Goal: Navigation & Orientation: Find specific page/section

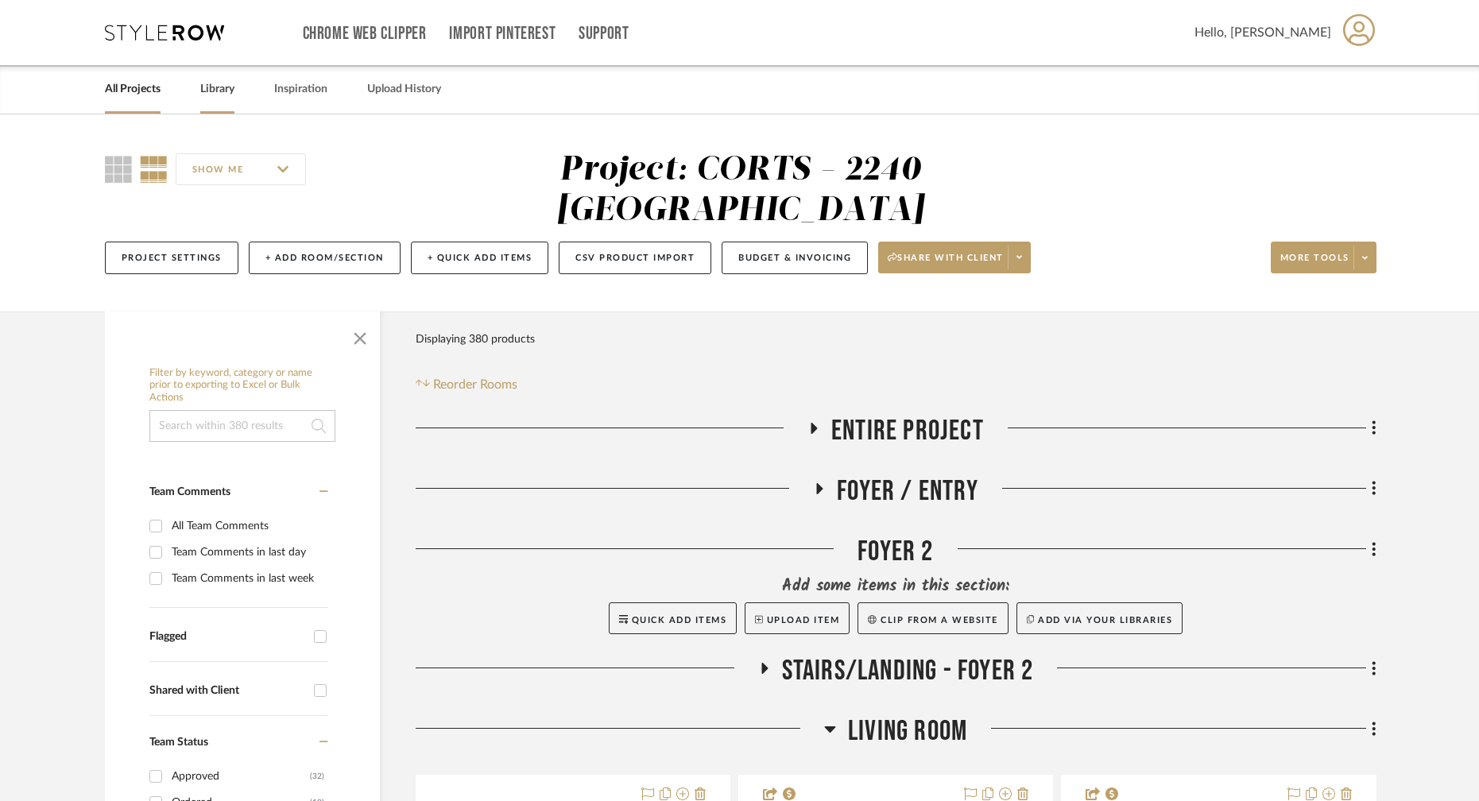
click at [205, 84] on link "Library" at bounding box center [217, 89] width 34 height 21
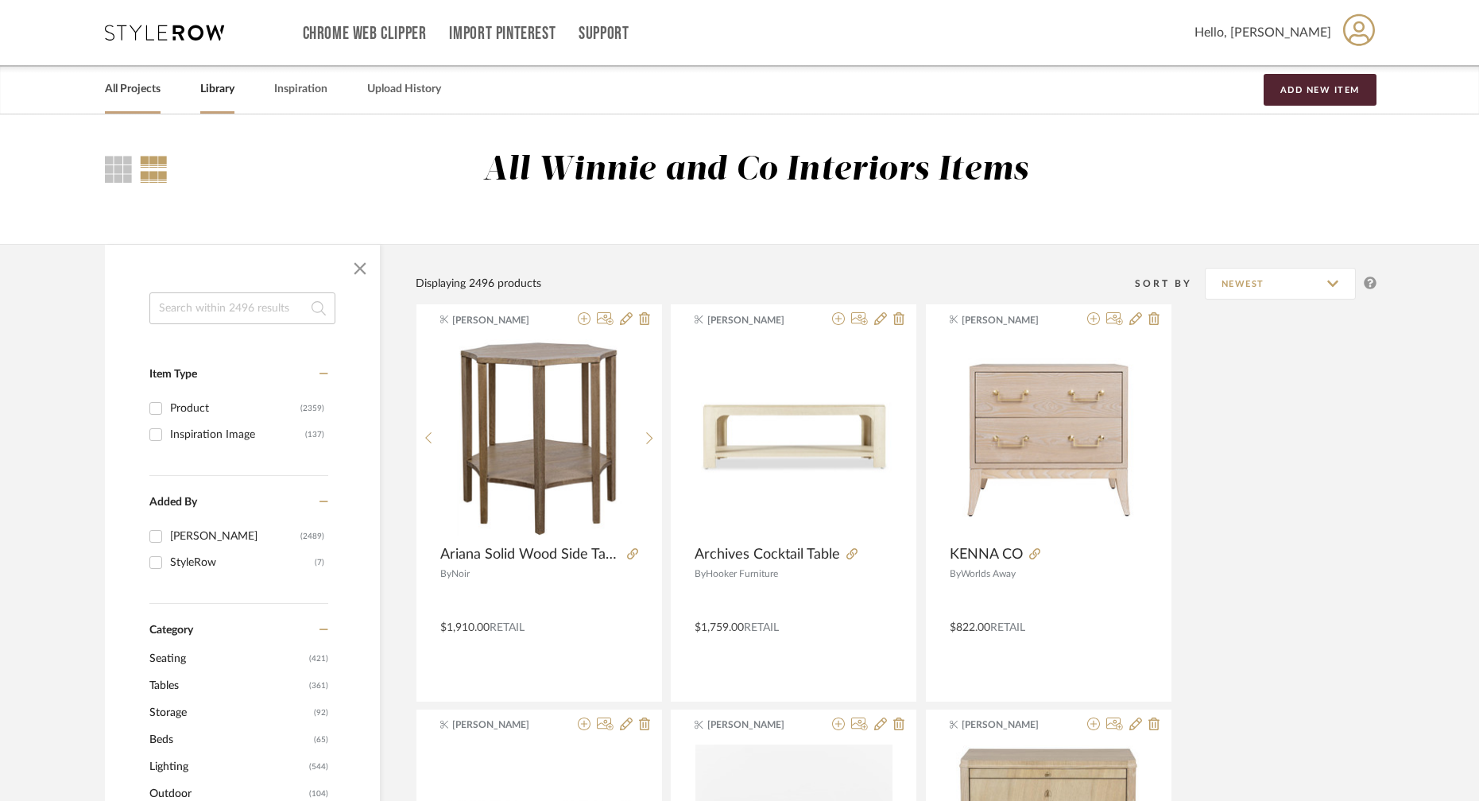
drag, startPoint x: 173, startPoint y: 81, endPoint x: 160, endPoint y: 87, distance: 14.9
click at [169, 83] on div "All Projects Library Inspiration Upload History Add New Item" at bounding box center [740, 89] width 1318 height 48
click at [160, 87] on link "All Projects" at bounding box center [133, 89] width 56 height 21
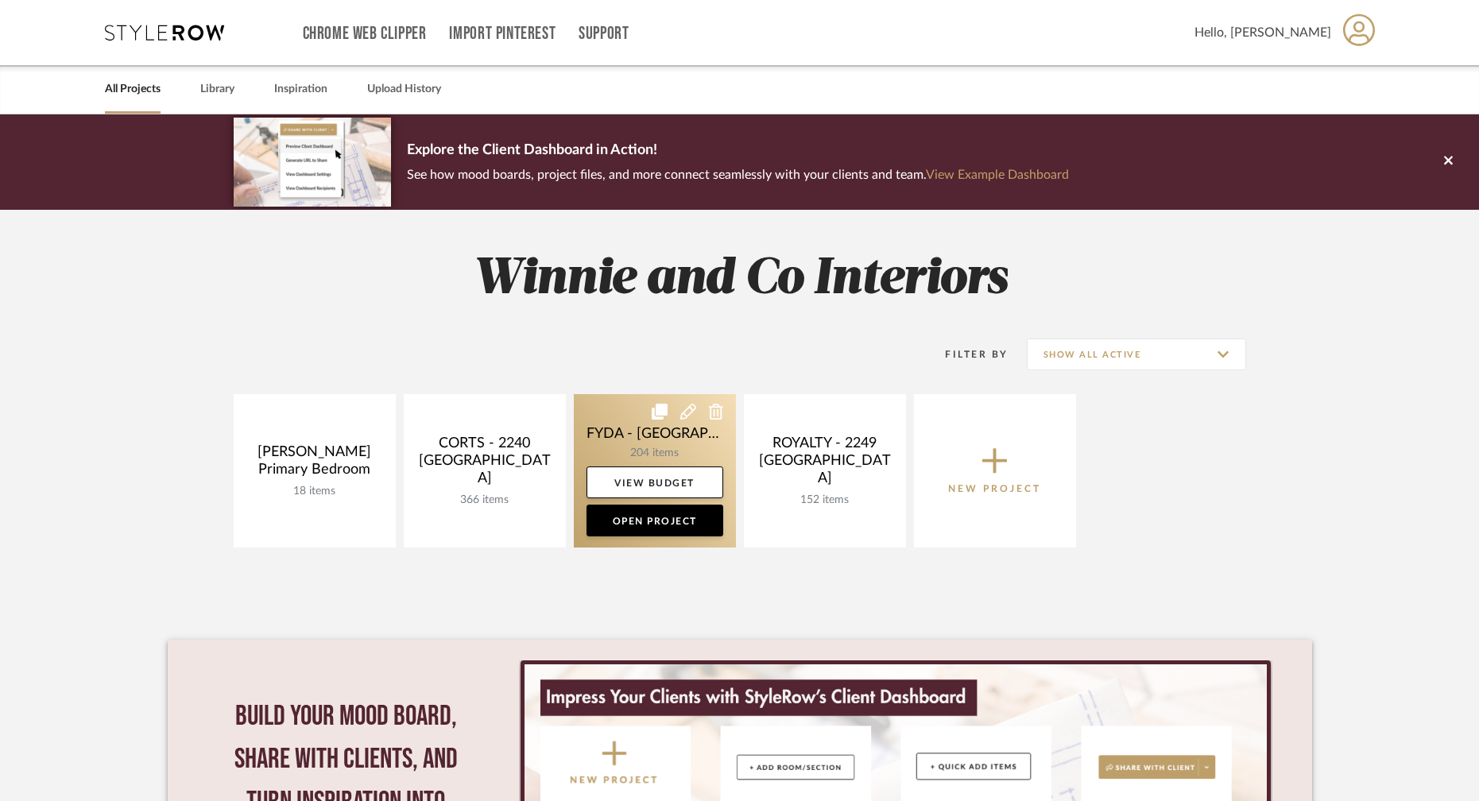
click at [672, 443] on link at bounding box center [655, 470] width 162 height 153
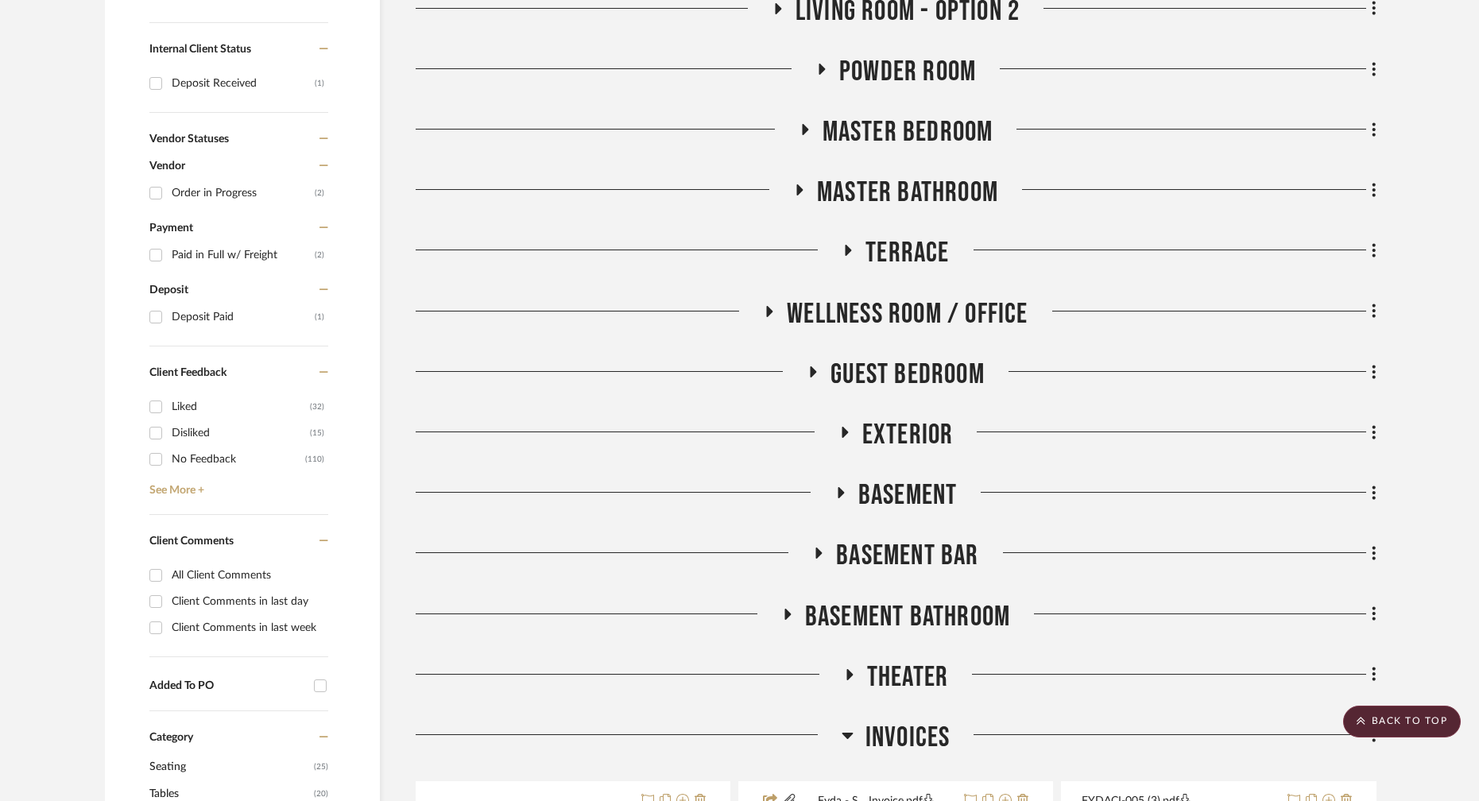
scroll to position [744, 0]
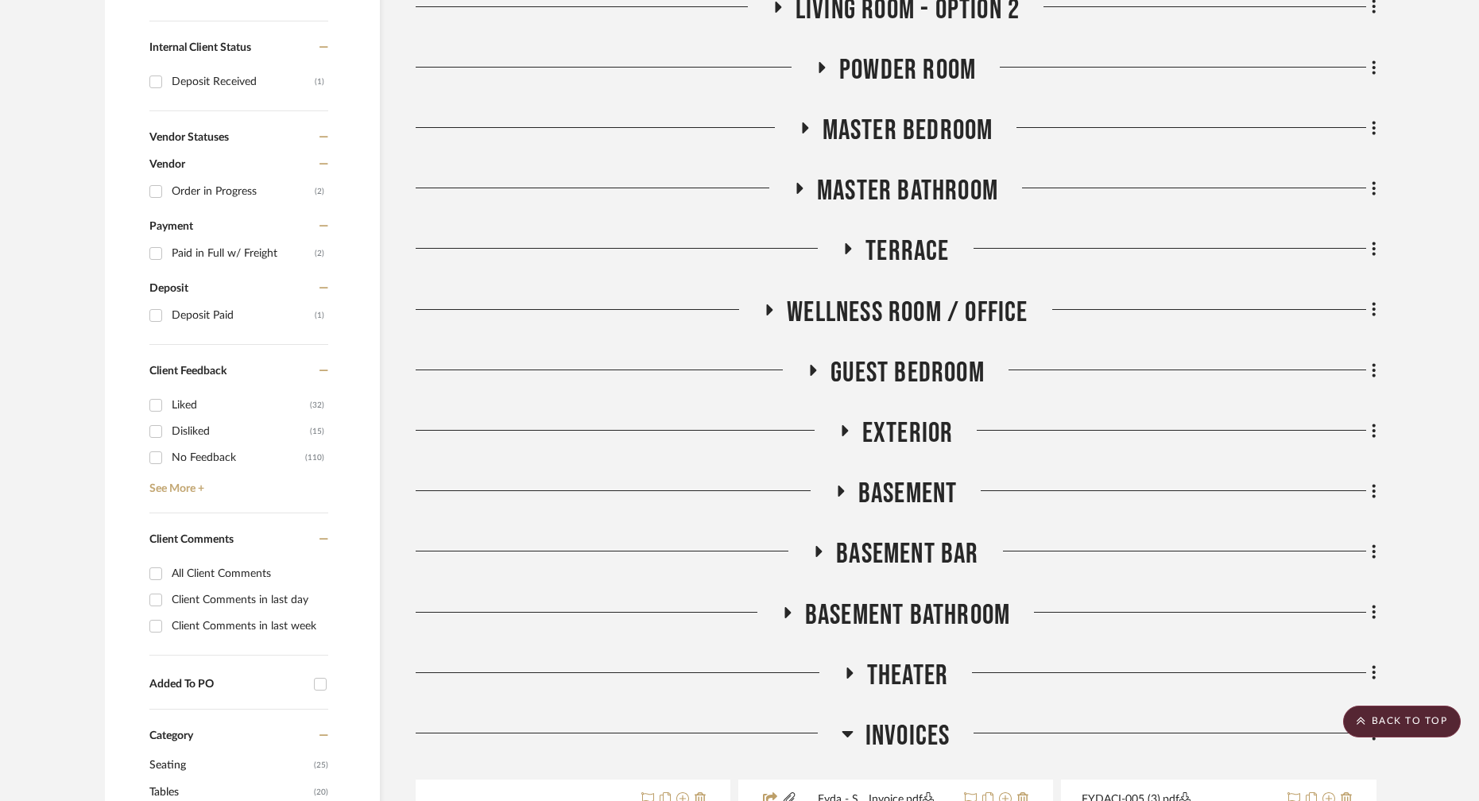
click at [856, 433] on h3 "Exterior" at bounding box center [895, 433] width 115 height 34
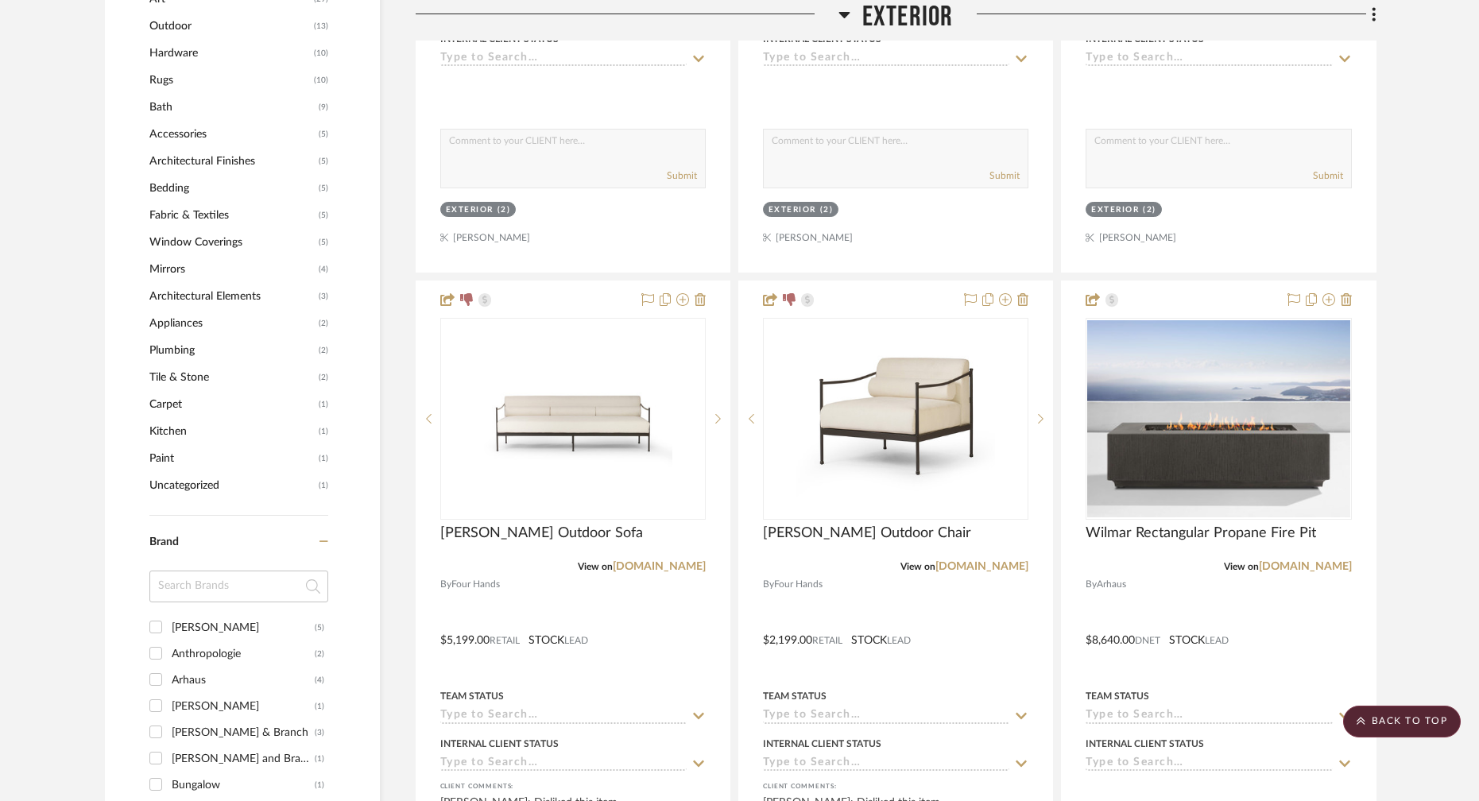
scroll to position [1678, 0]
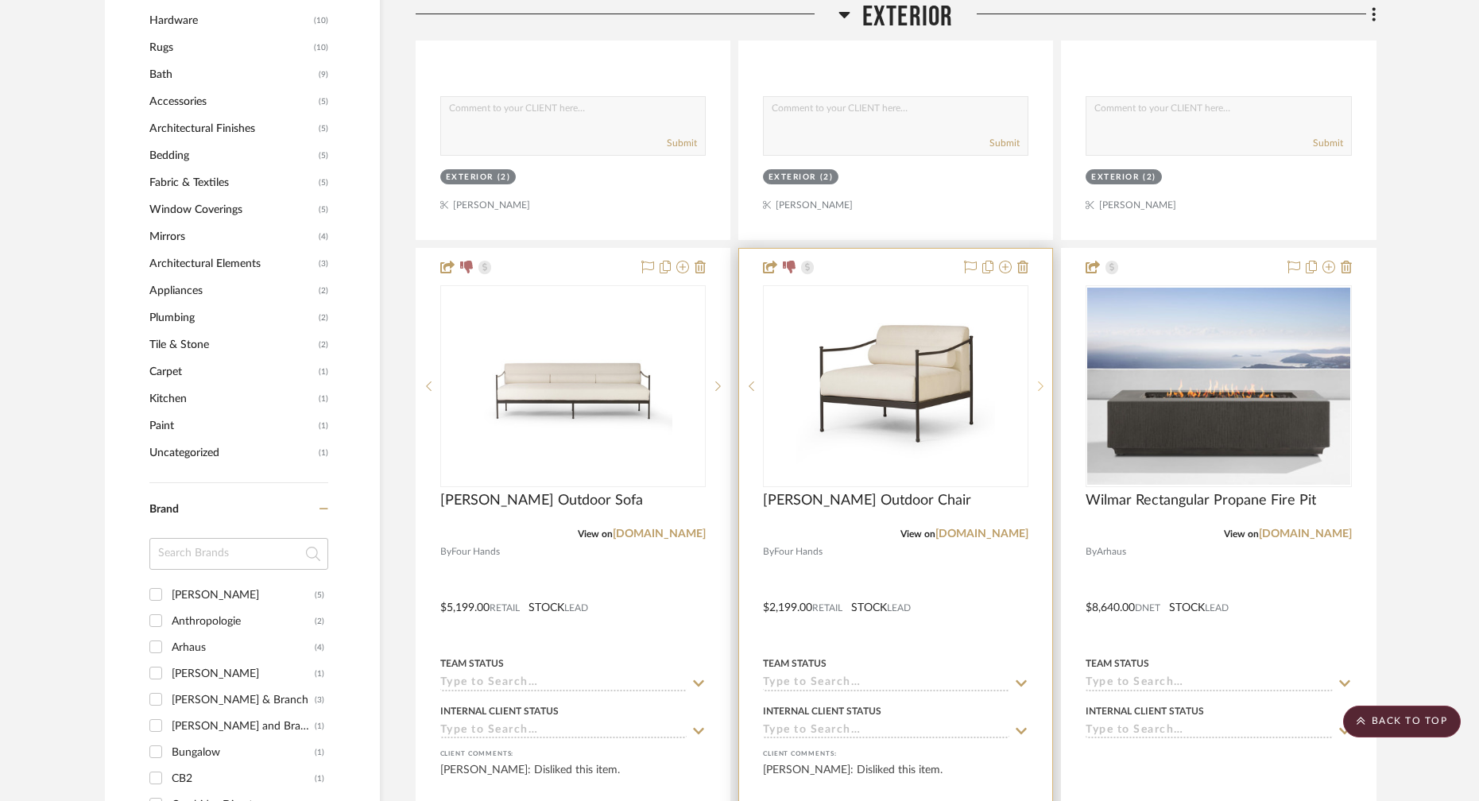
click at [1042, 383] on icon at bounding box center [1041, 386] width 6 height 11
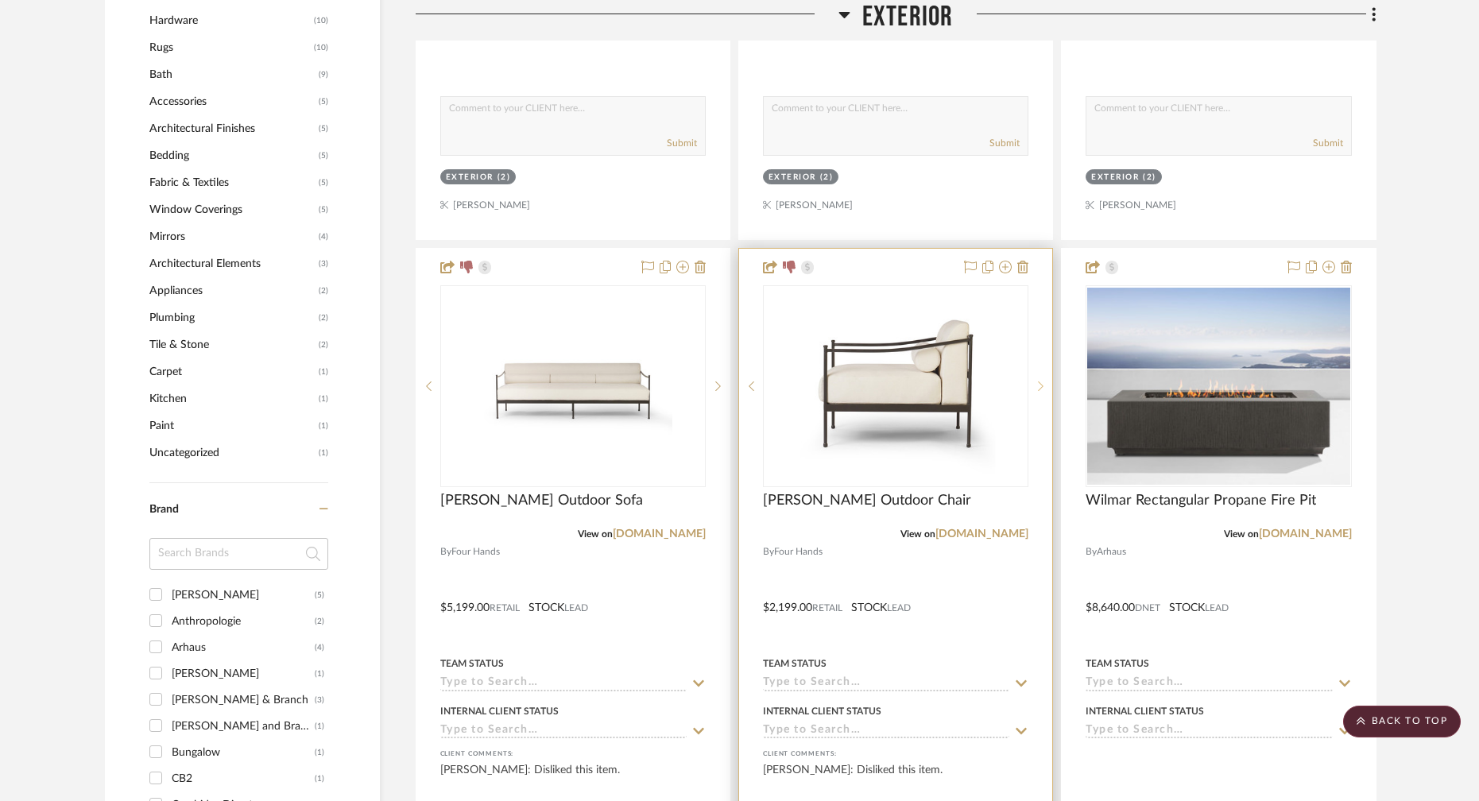
click at [1042, 383] on icon at bounding box center [1041, 386] width 6 height 11
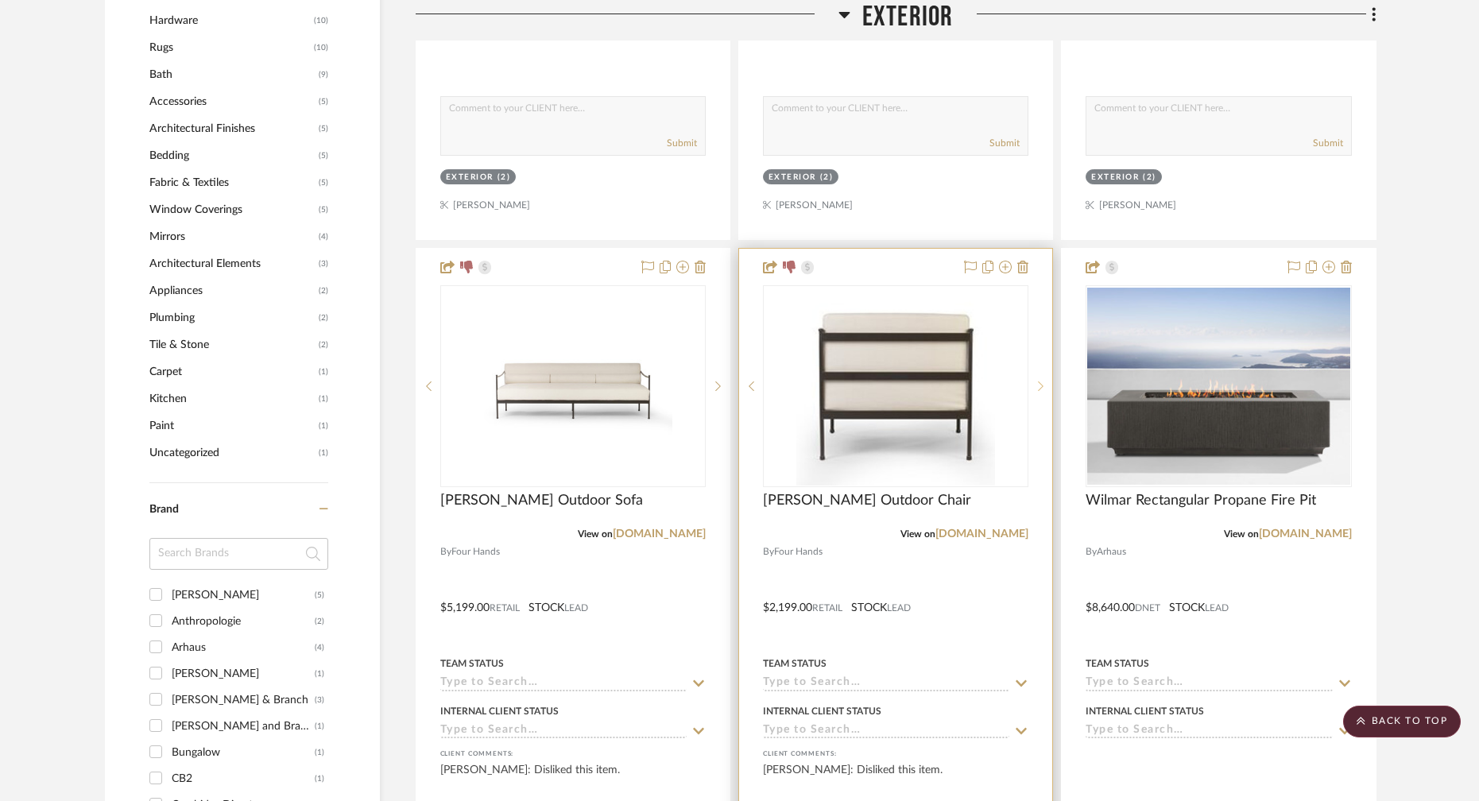
click at [1042, 383] on icon at bounding box center [1041, 386] width 6 height 11
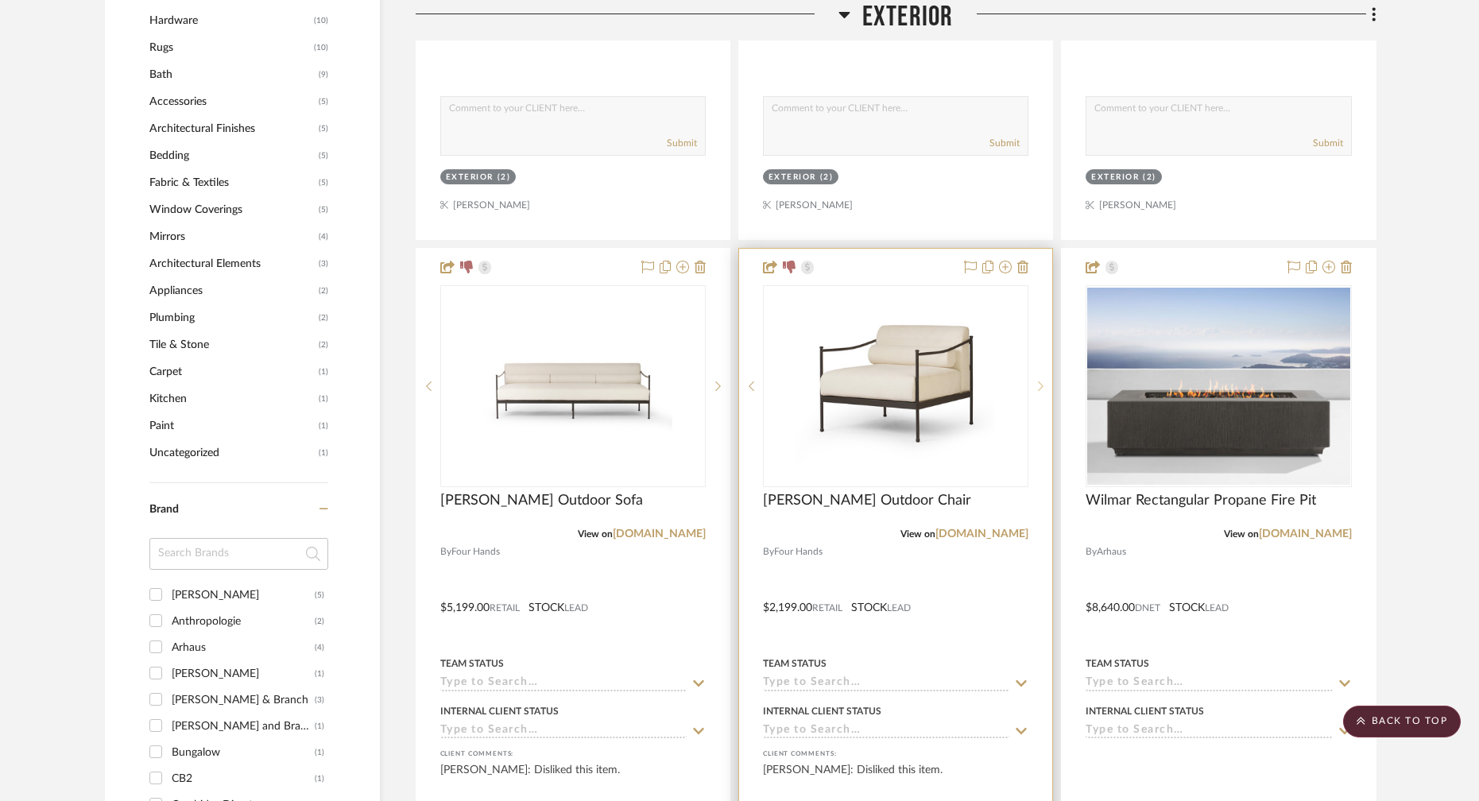
click at [1042, 383] on icon at bounding box center [1041, 386] width 6 height 11
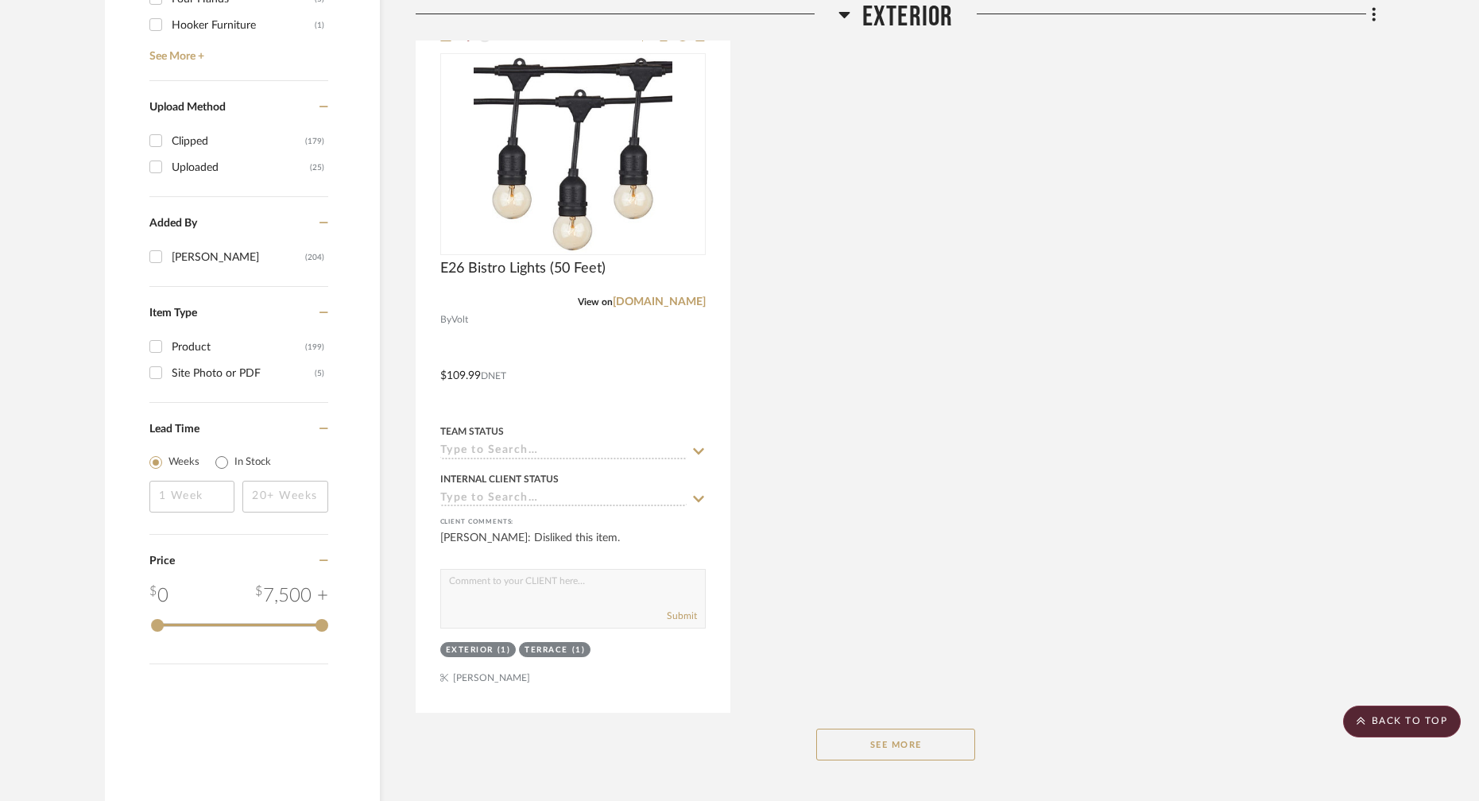
scroll to position [2616, 0]
